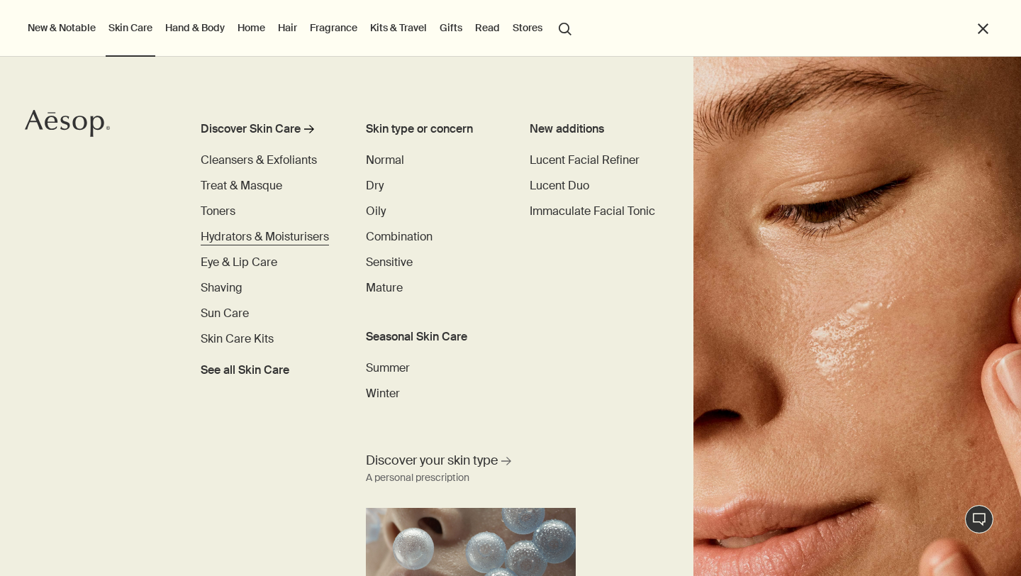
click at [300, 237] on span "Hydrators & Moisturisers" at bounding box center [265, 236] width 128 height 15
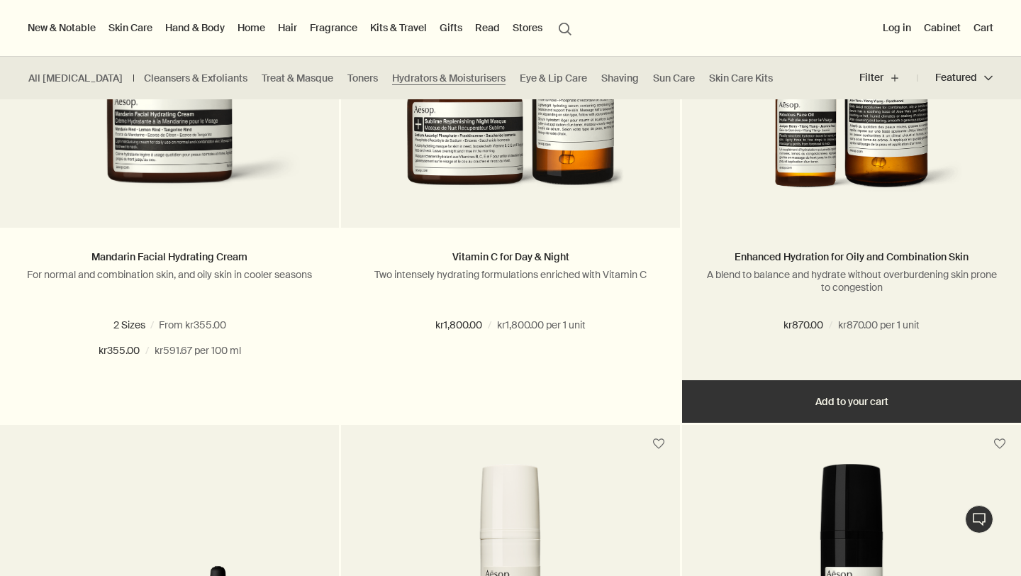
scroll to position [2971, 0]
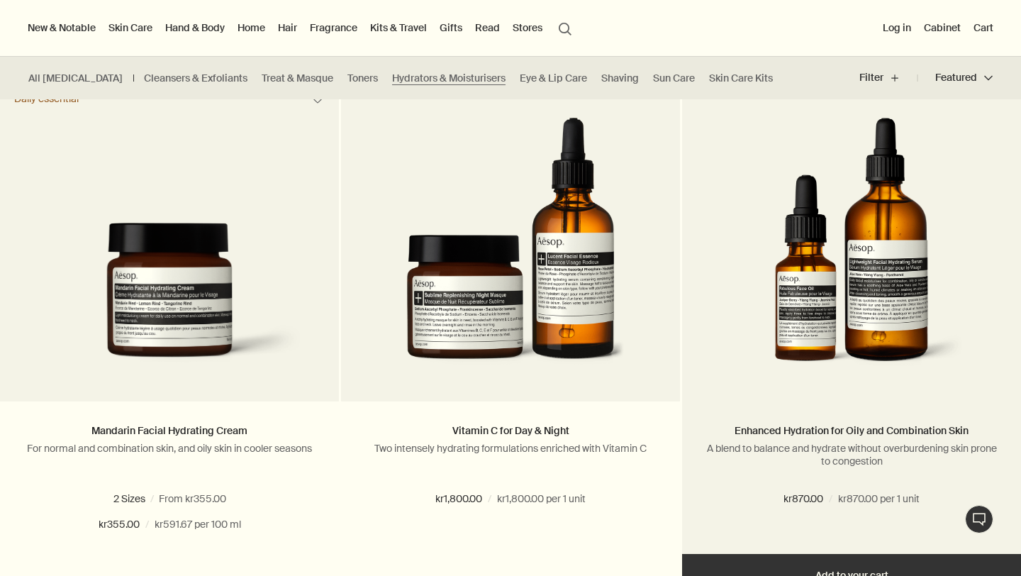
click at [840, 257] on img at bounding box center [851, 249] width 228 height 262
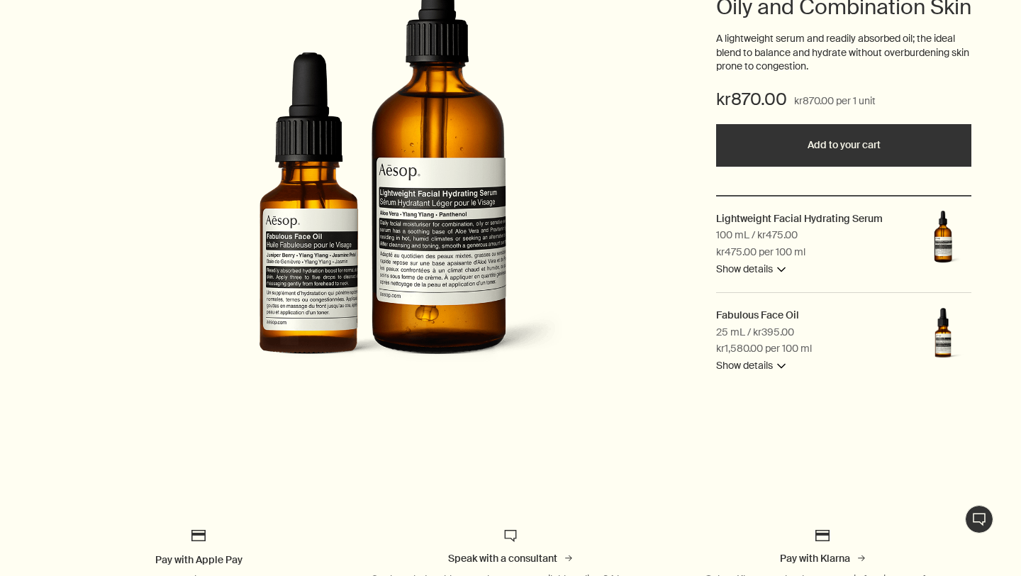
click at [758, 374] on button "Show details downArrow" at bounding box center [750, 365] width 69 height 17
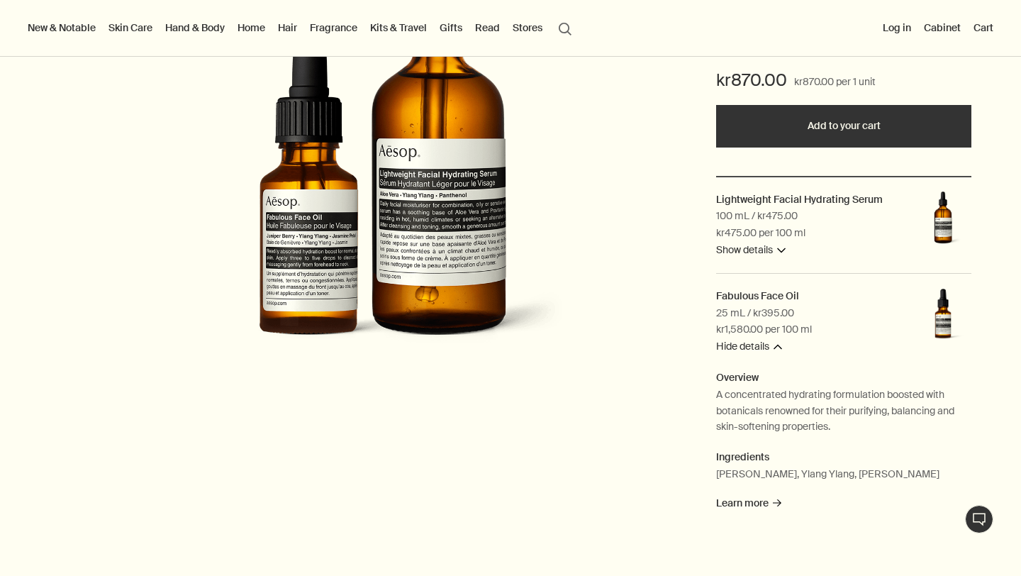
scroll to position [115, 0]
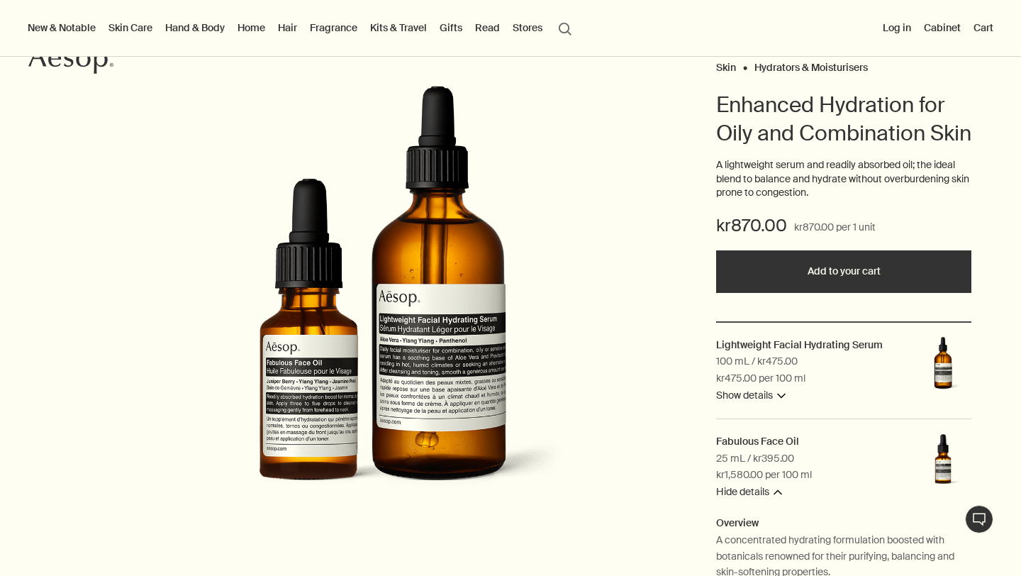
click at [943, 469] on img at bounding box center [942, 461] width 57 height 57
click at [935, 490] on img at bounding box center [942, 461] width 57 height 57
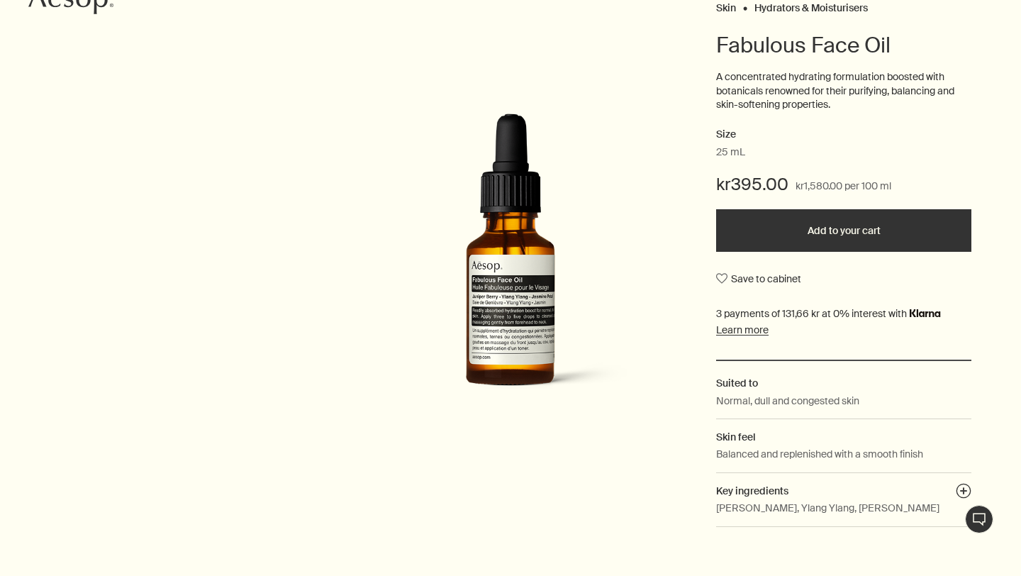
scroll to position [180, 0]
